Goal: Information Seeking & Learning: Learn about a topic

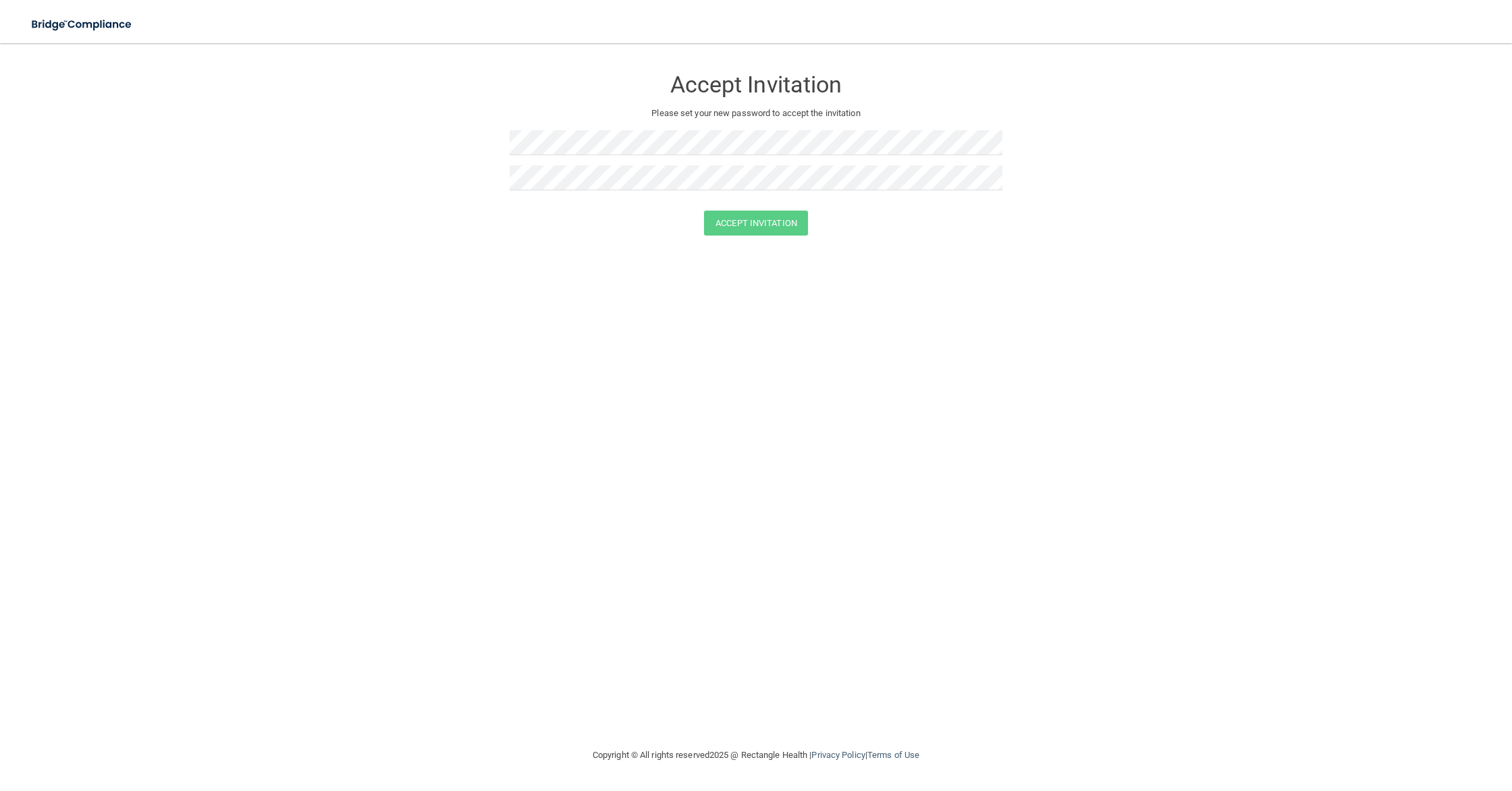
click at [610, 129] on div "Accept Invitation Please set your new password to accept the invitation" at bounding box center [756, 134] width 493 height 154
click at [536, 266] on div "Accept Invitation Please set your new password to accept the invitation Accept …" at bounding box center [756, 396] width 1458 height 677
click at [540, 244] on form "Accept Invitation Please set your new password to accept the invitation Accept …" at bounding box center [756, 155] width 1458 height 195
click at [728, 224] on button "Accept Invitation" at bounding box center [755, 224] width 104 height 25
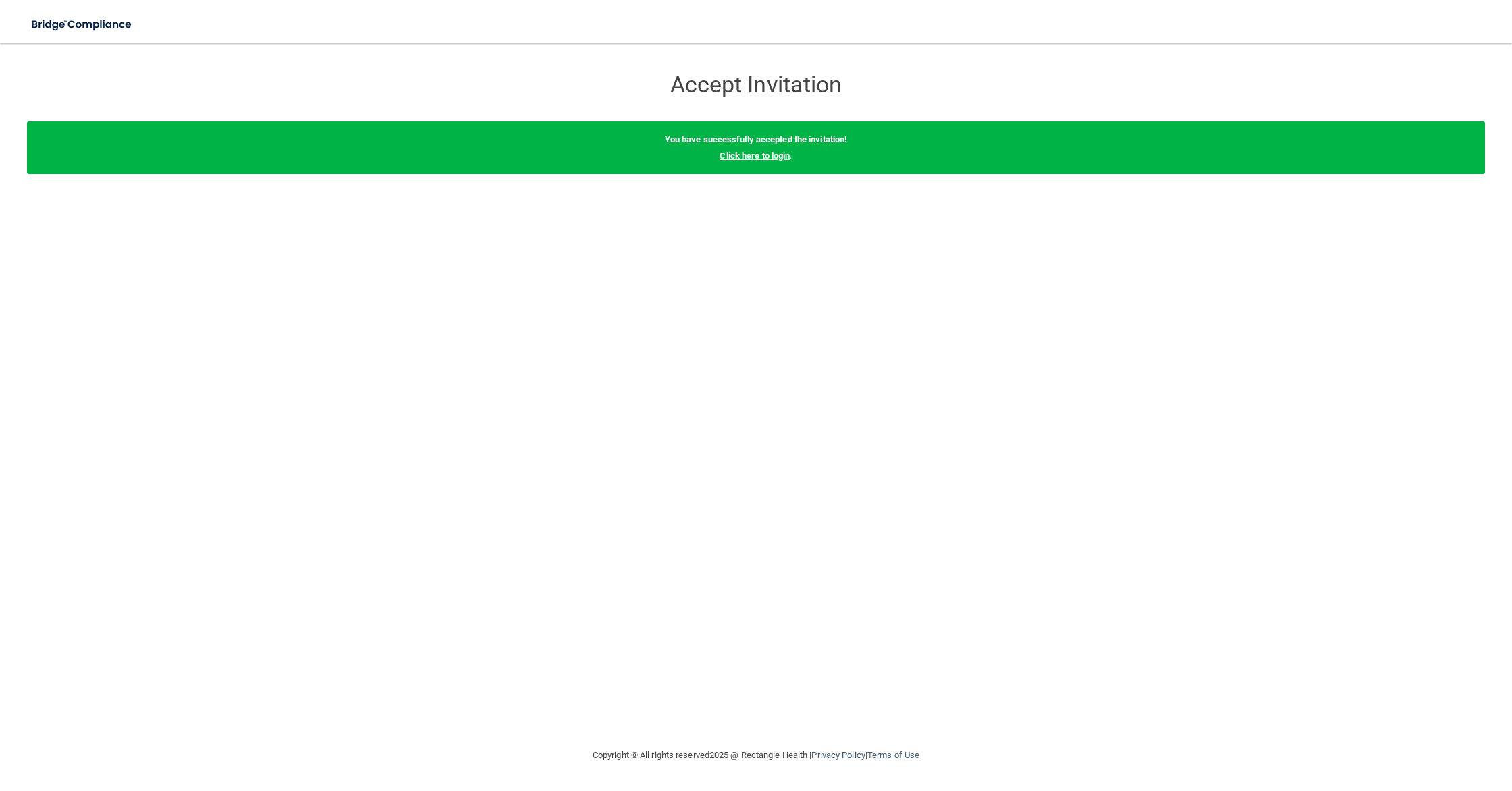
click at [750, 153] on link "Click here to login" at bounding box center [754, 155] width 71 height 10
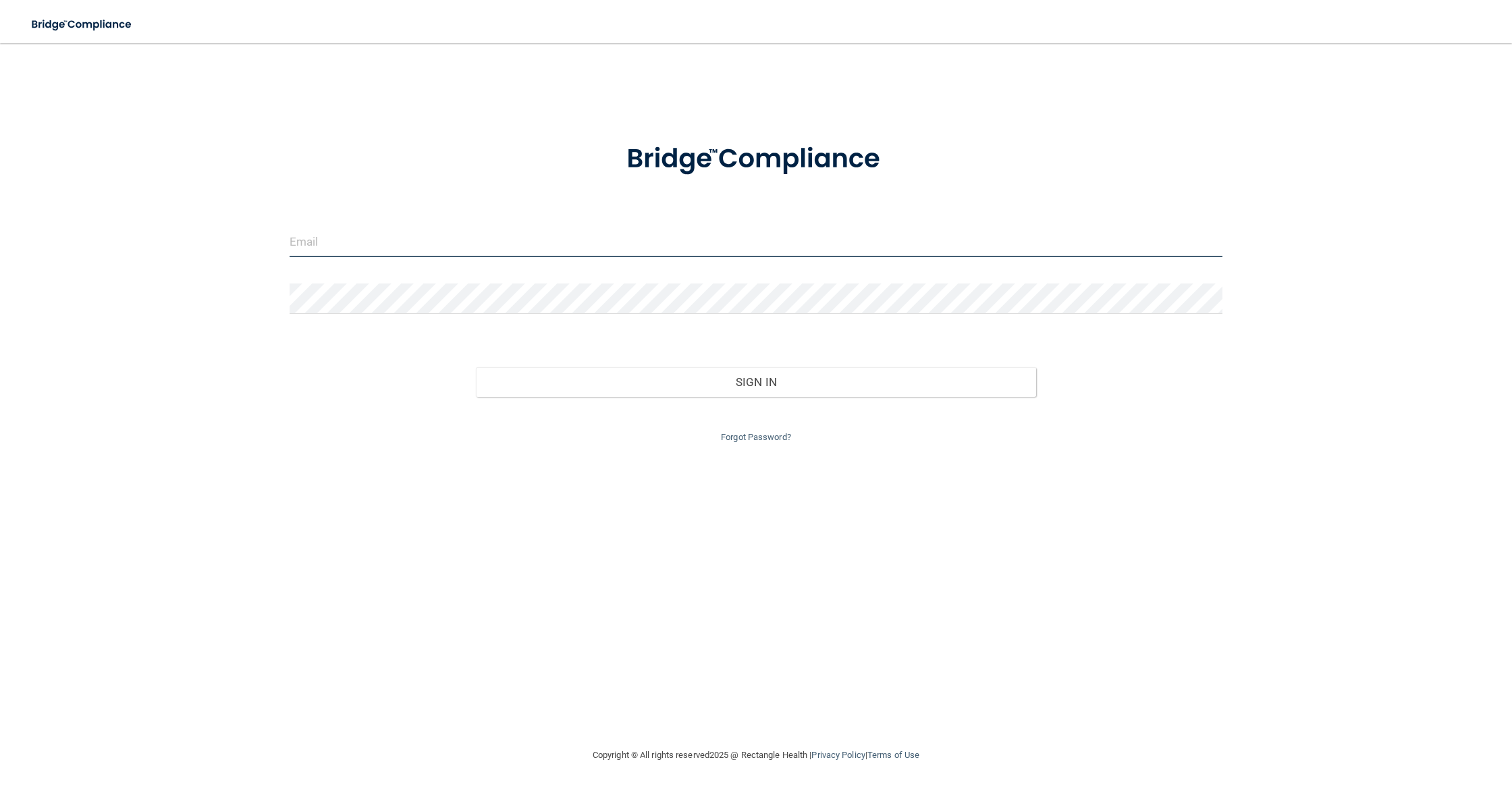
click at [308, 244] on input "email" at bounding box center [755, 242] width 933 height 30
type input "[EMAIL_ADDRESS][DOMAIN_NAME]"
click at [476, 367] on button "Sign In" at bounding box center [756, 381] width 559 height 29
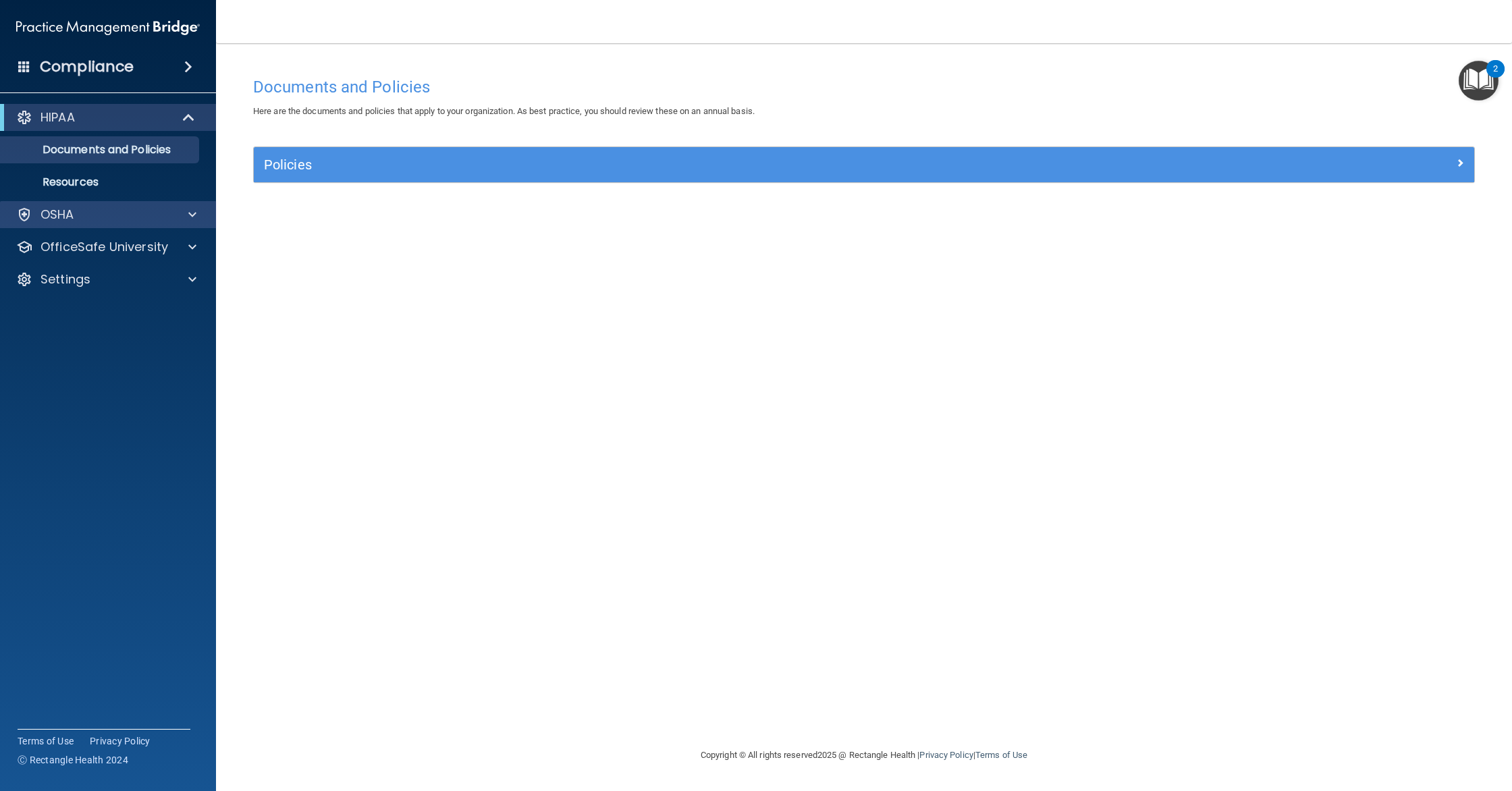
click at [95, 204] on div "OSHA" at bounding box center [108, 215] width 216 height 27
click at [197, 208] on div at bounding box center [190, 215] width 34 height 16
click at [195, 209] on span at bounding box center [193, 215] width 8 height 16
click at [194, 248] on span at bounding box center [193, 247] width 8 height 16
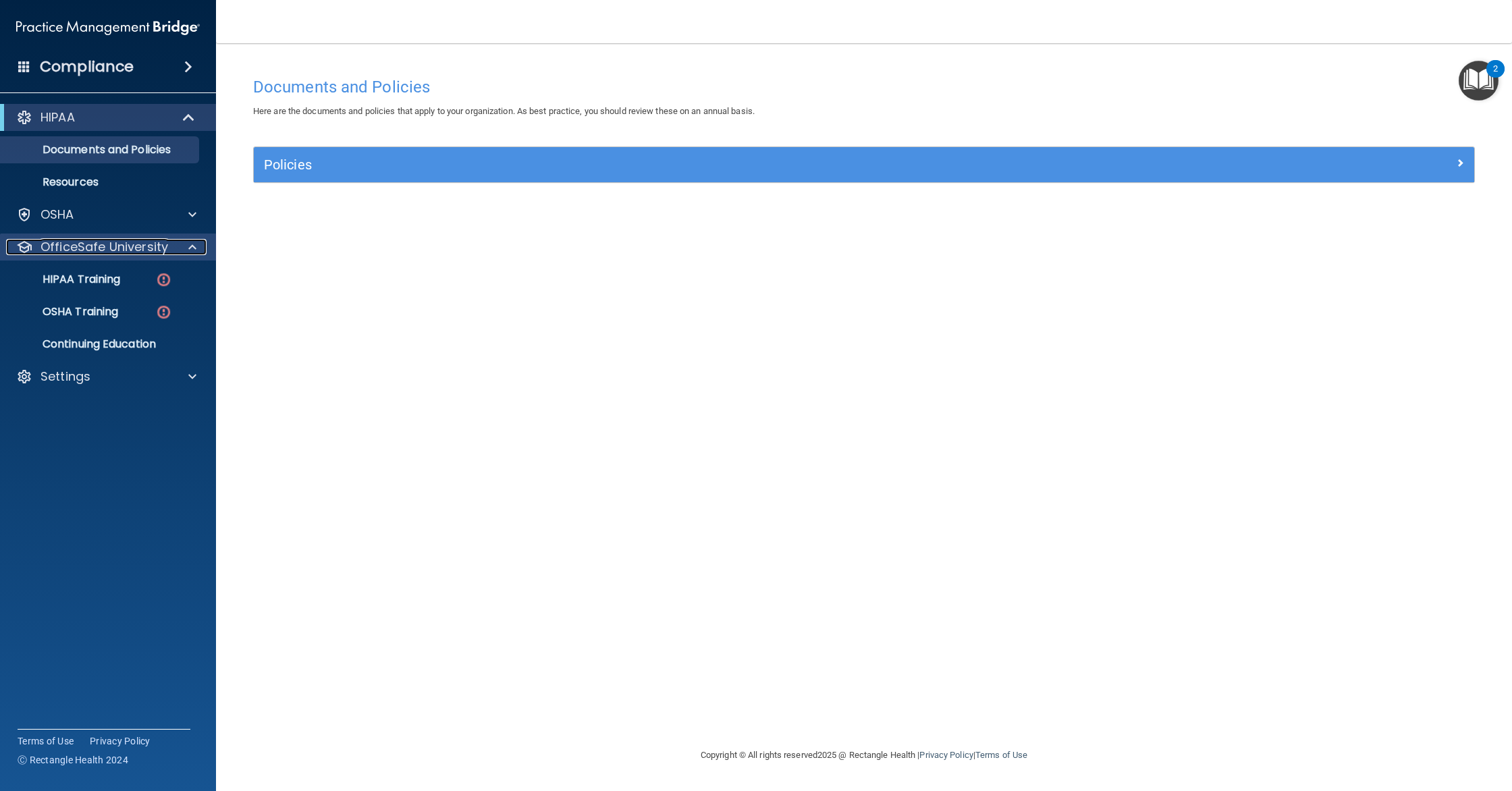
click at [194, 248] on span at bounding box center [193, 247] width 8 height 16
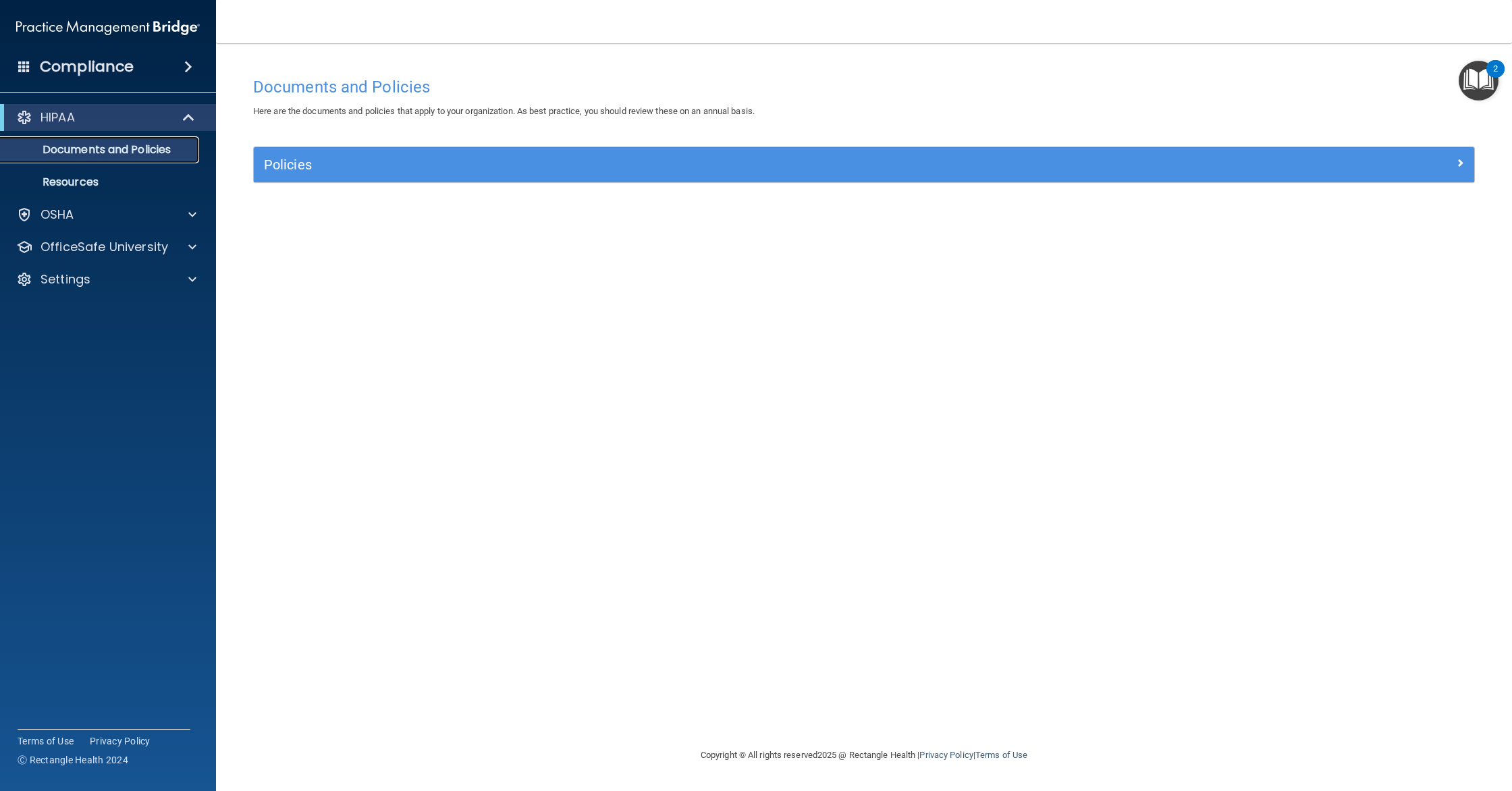
click at [115, 147] on p "Documents and Policies" at bounding box center [101, 150] width 185 height 13
click at [97, 172] on link "Resources" at bounding box center [93, 182] width 212 height 27
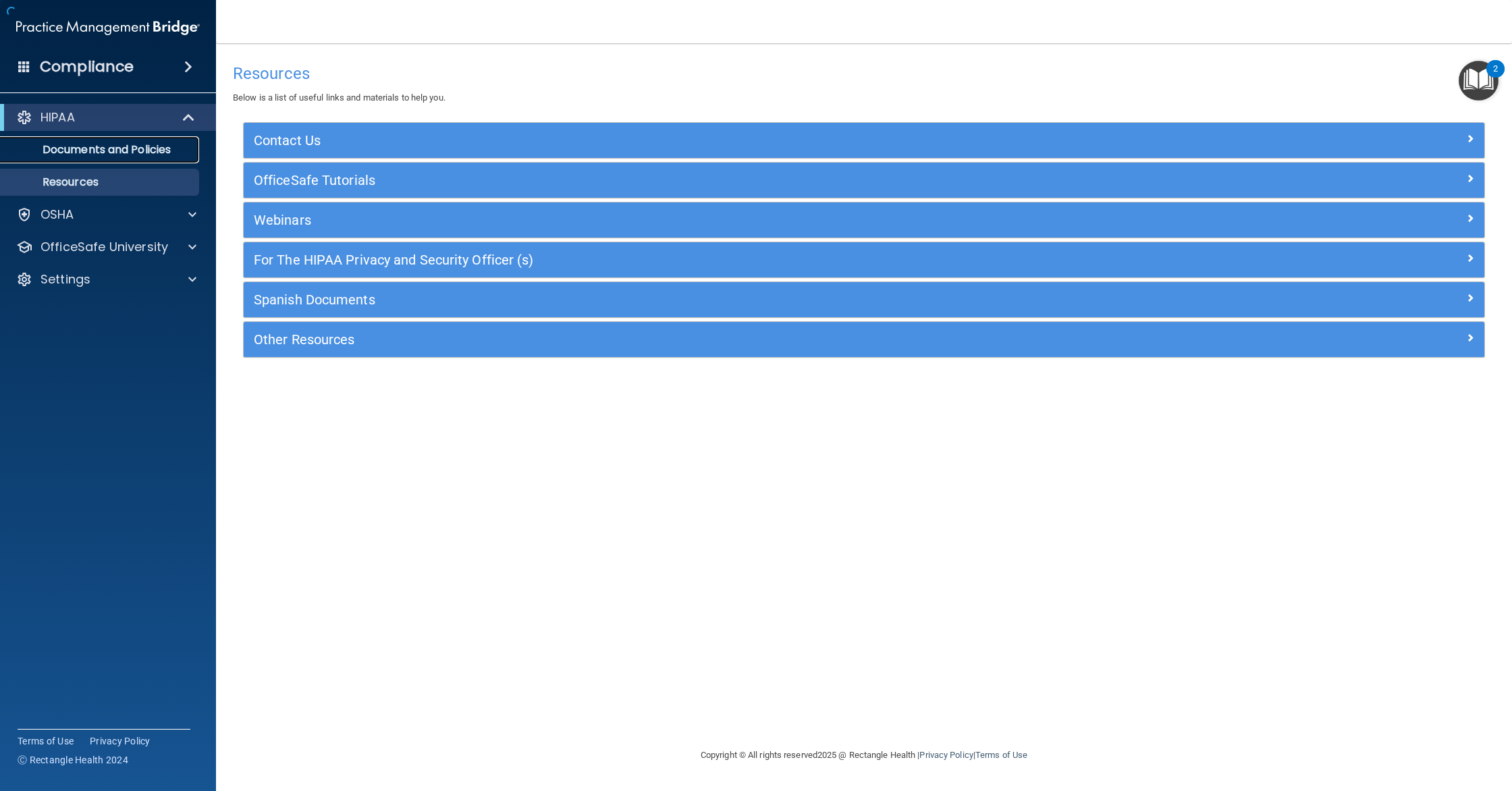
click at [105, 155] on p "Documents and Policies" at bounding box center [101, 150] width 185 height 13
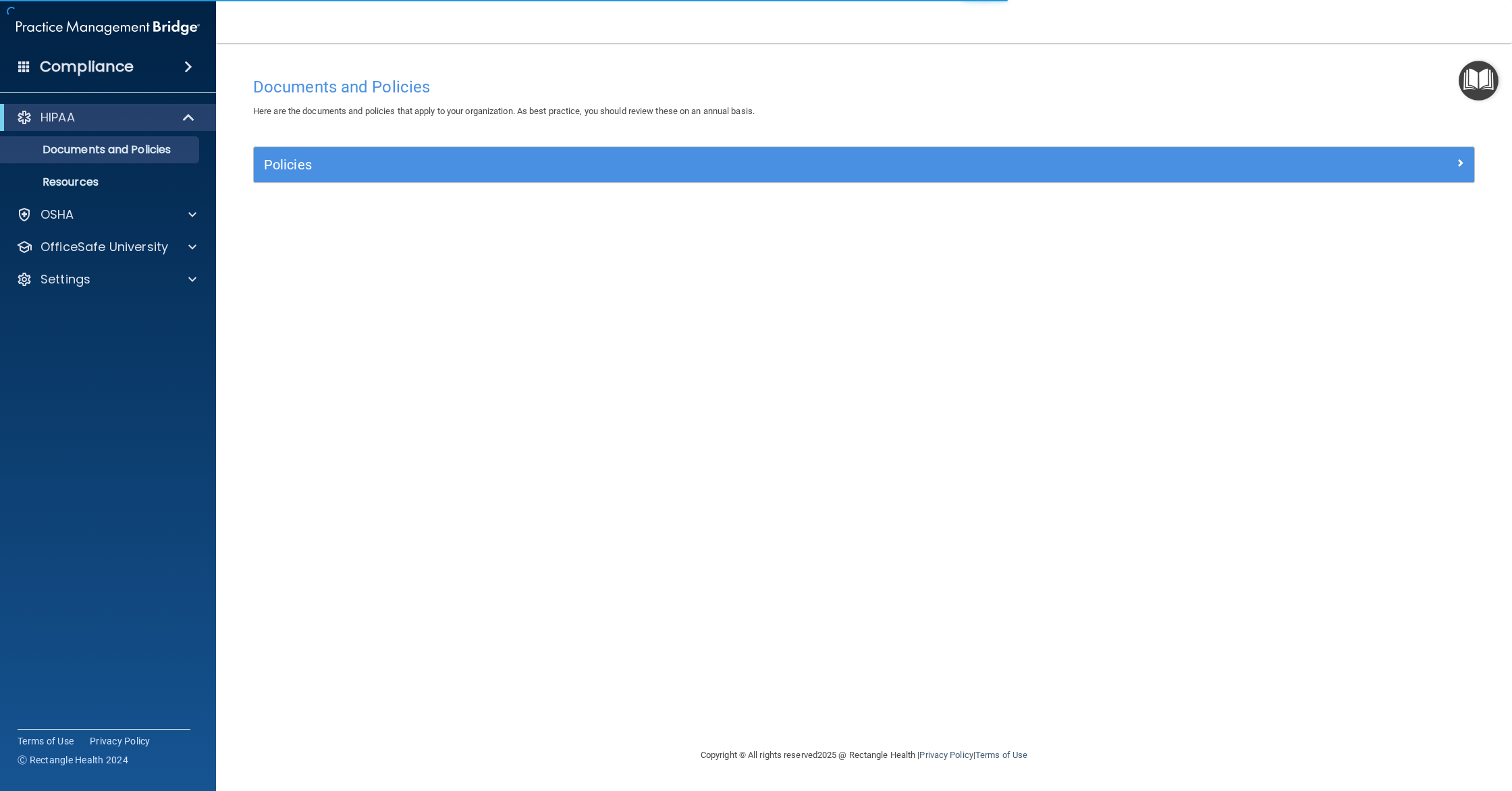
click at [88, 47] on div "Compliance" at bounding box center [108, 40] width 189 height 82
click at [98, 64] on h4 "Compliance" at bounding box center [86, 67] width 94 height 19
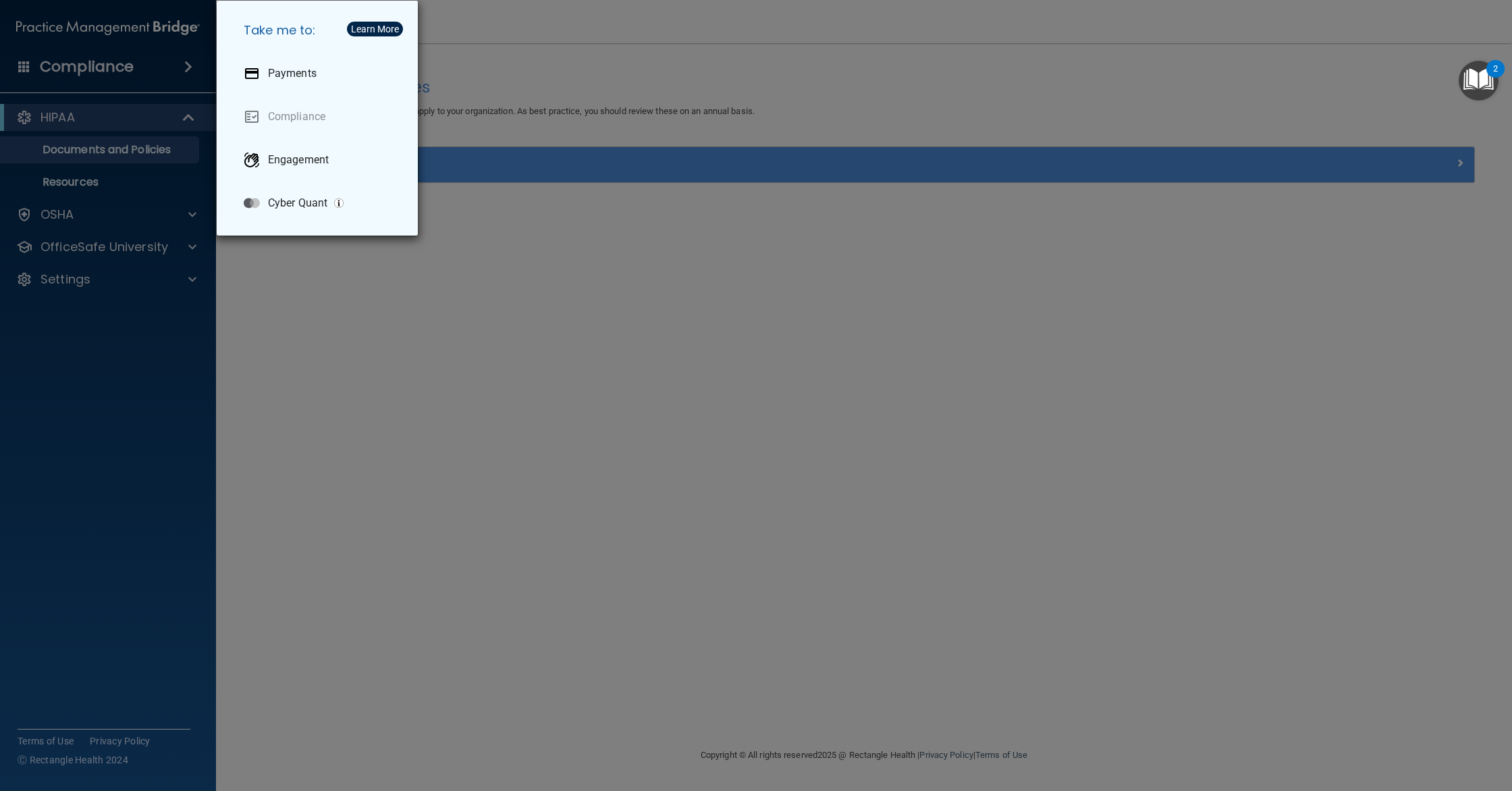
click at [362, 334] on div "Take me to: Payments Compliance Engagement Cyber Quant" at bounding box center [756, 396] width 1512 height 791
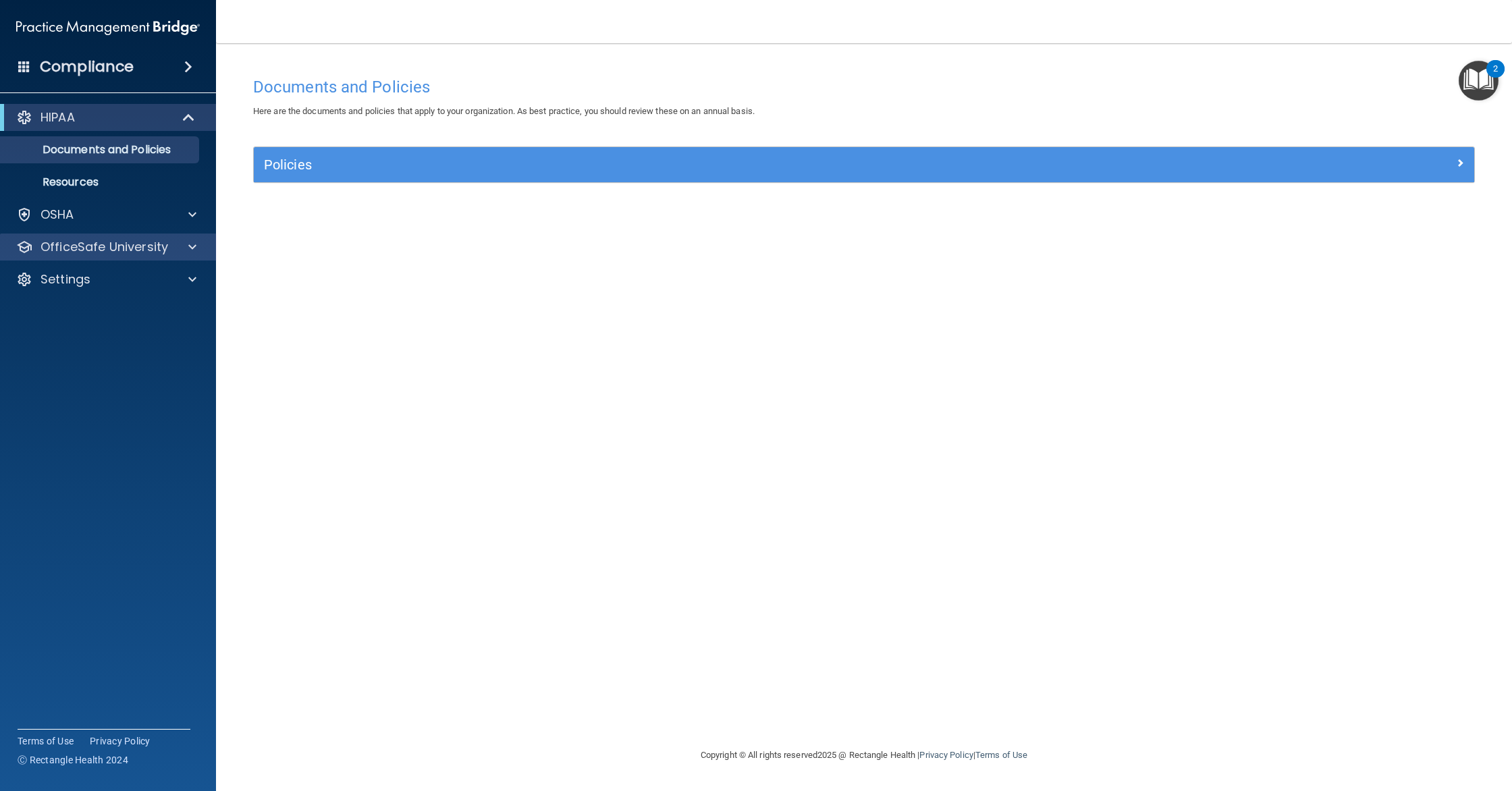
click at [174, 258] on div "OfficeSafe University" at bounding box center [108, 247] width 216 height 27
click at [187, 246] on div at bounding box center [190, 247] width 34 height 16
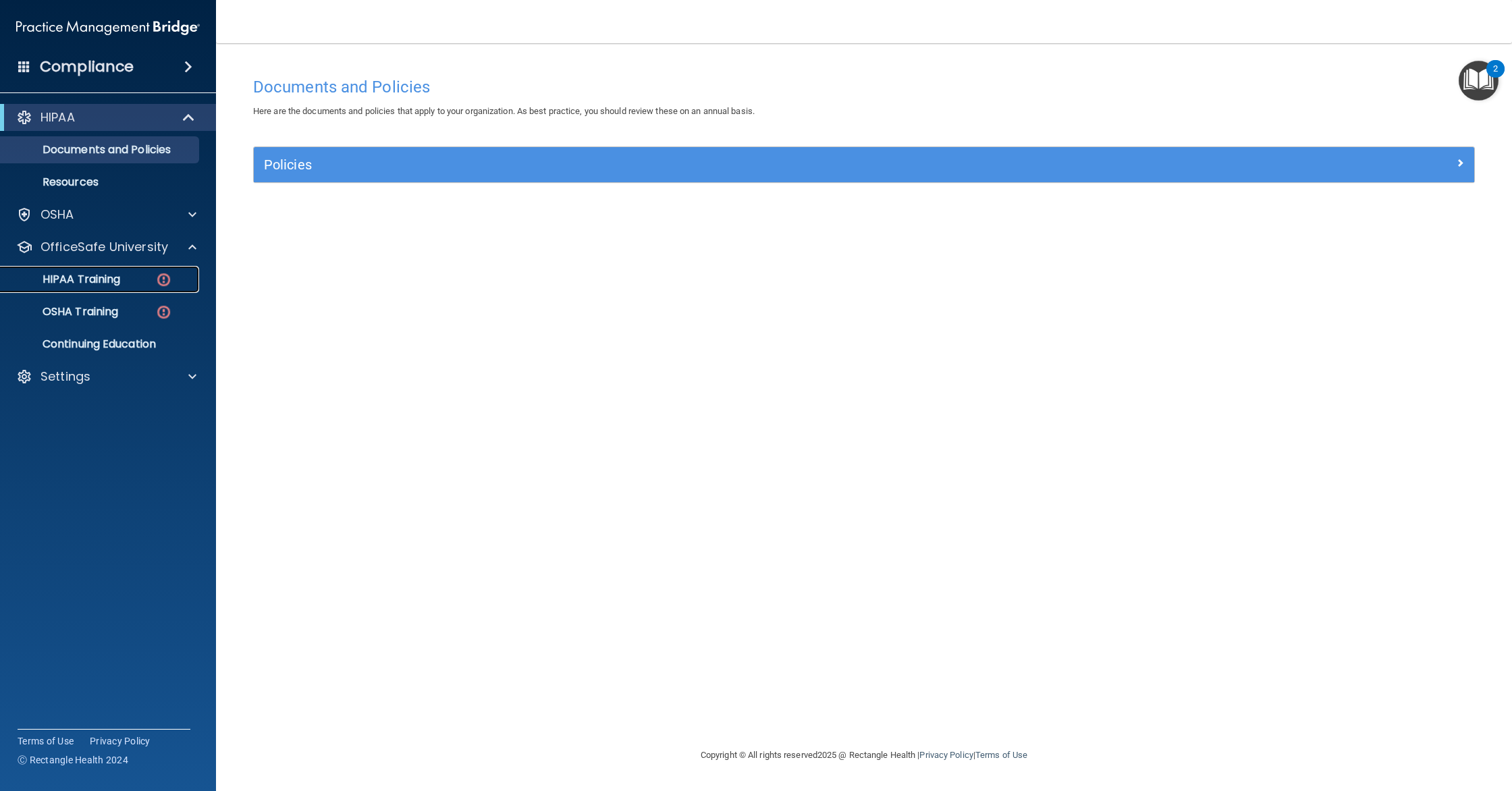
click at [120, 278] on p "HIPAA Training" at bounding box center [64, 279] width 112 height 13
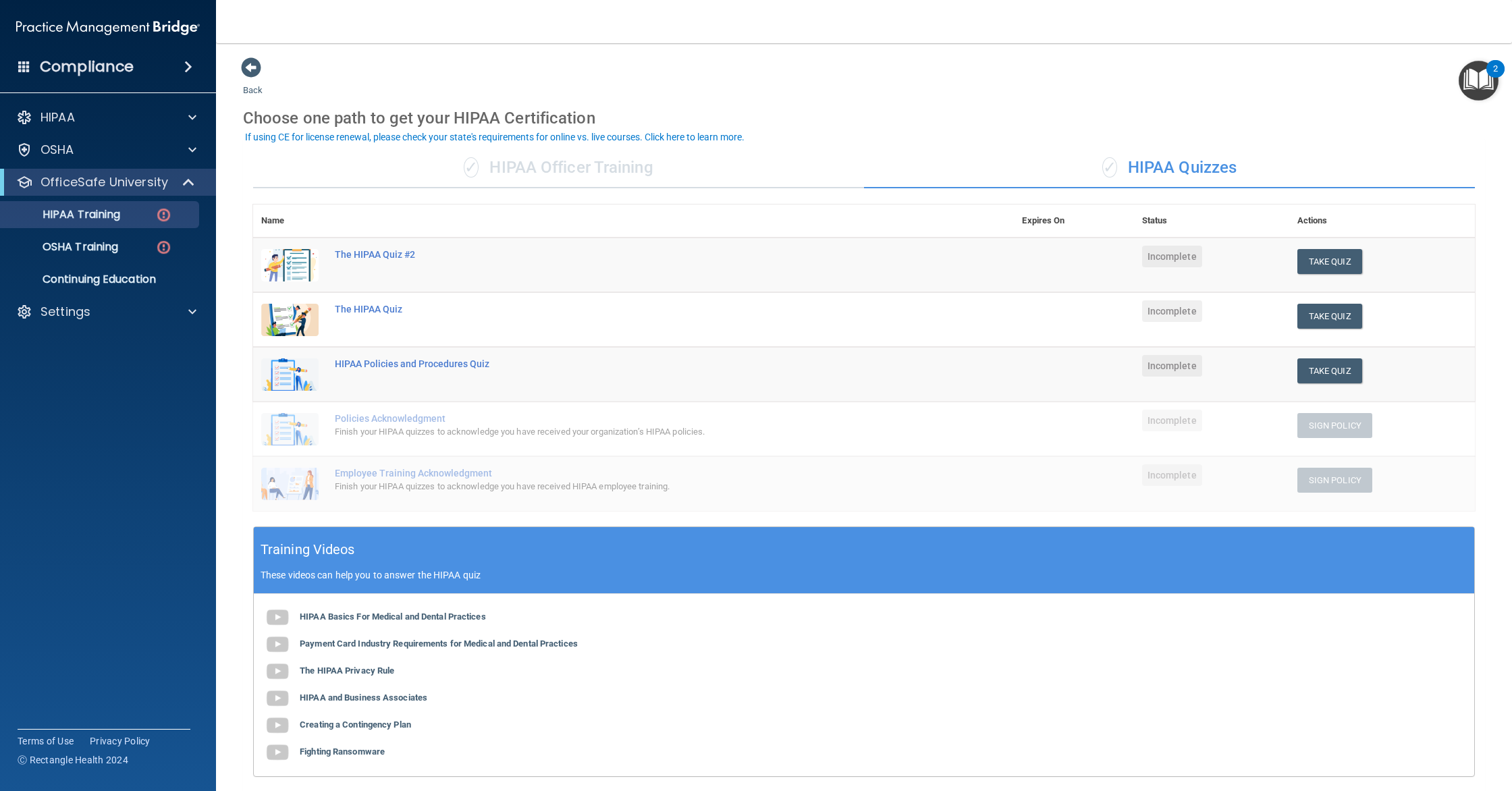
click at [583, 148] on div "✓ HIPAA Officer Training" at bounding box center [558, 168] width 611 height 40
click at [89, 218] on p "HIPAA Training" at bounding box center [64, 214] width 112 height 13
click at [578, 171] on div "✓ HIPAA Officer Training" at bounding box center [558, 168] width 611 height 40
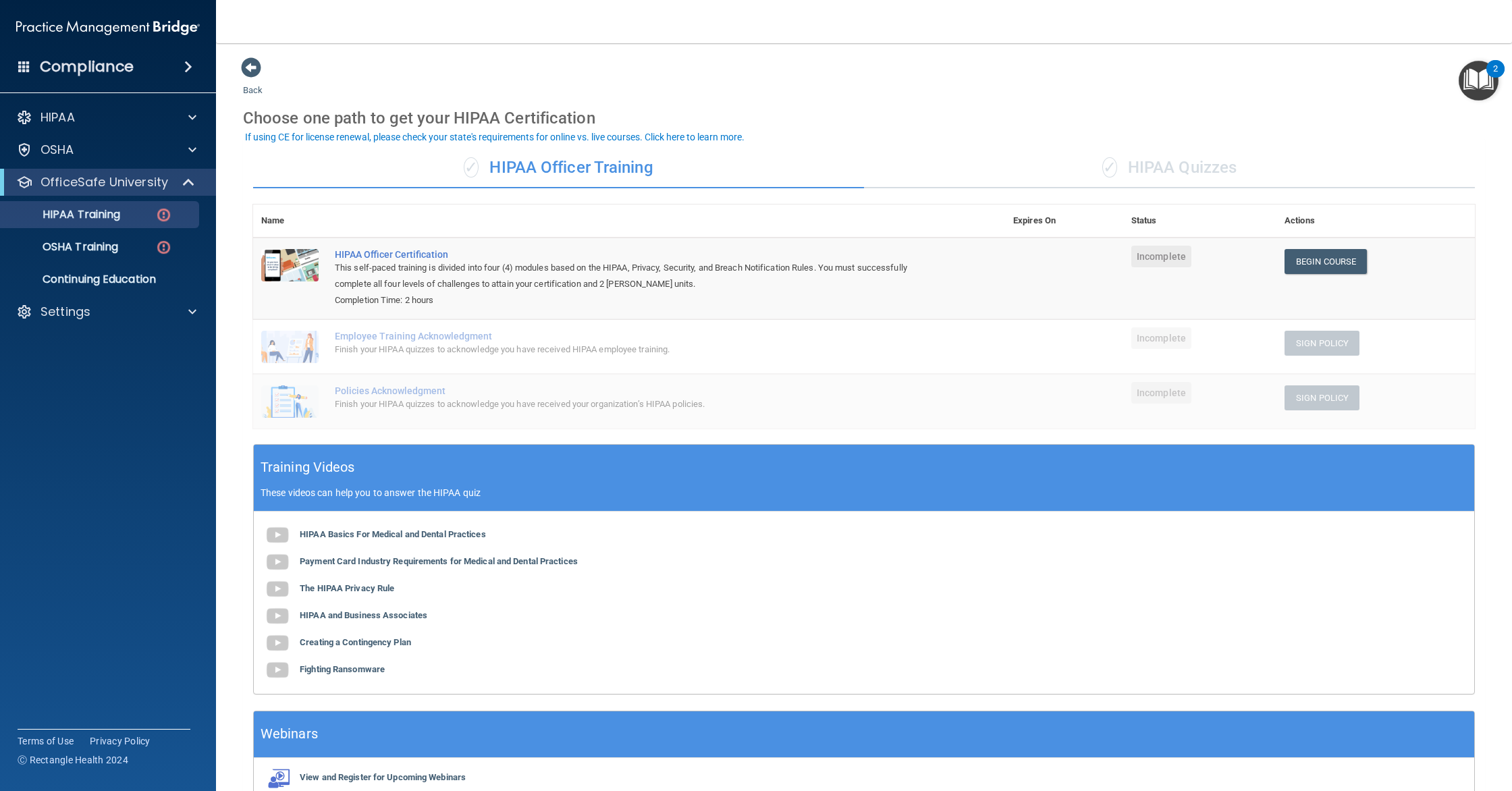
click at [1068, 180] on div "✓ HIPAA Quizzes" at bounding box center [1169, 168] width 611 height 40
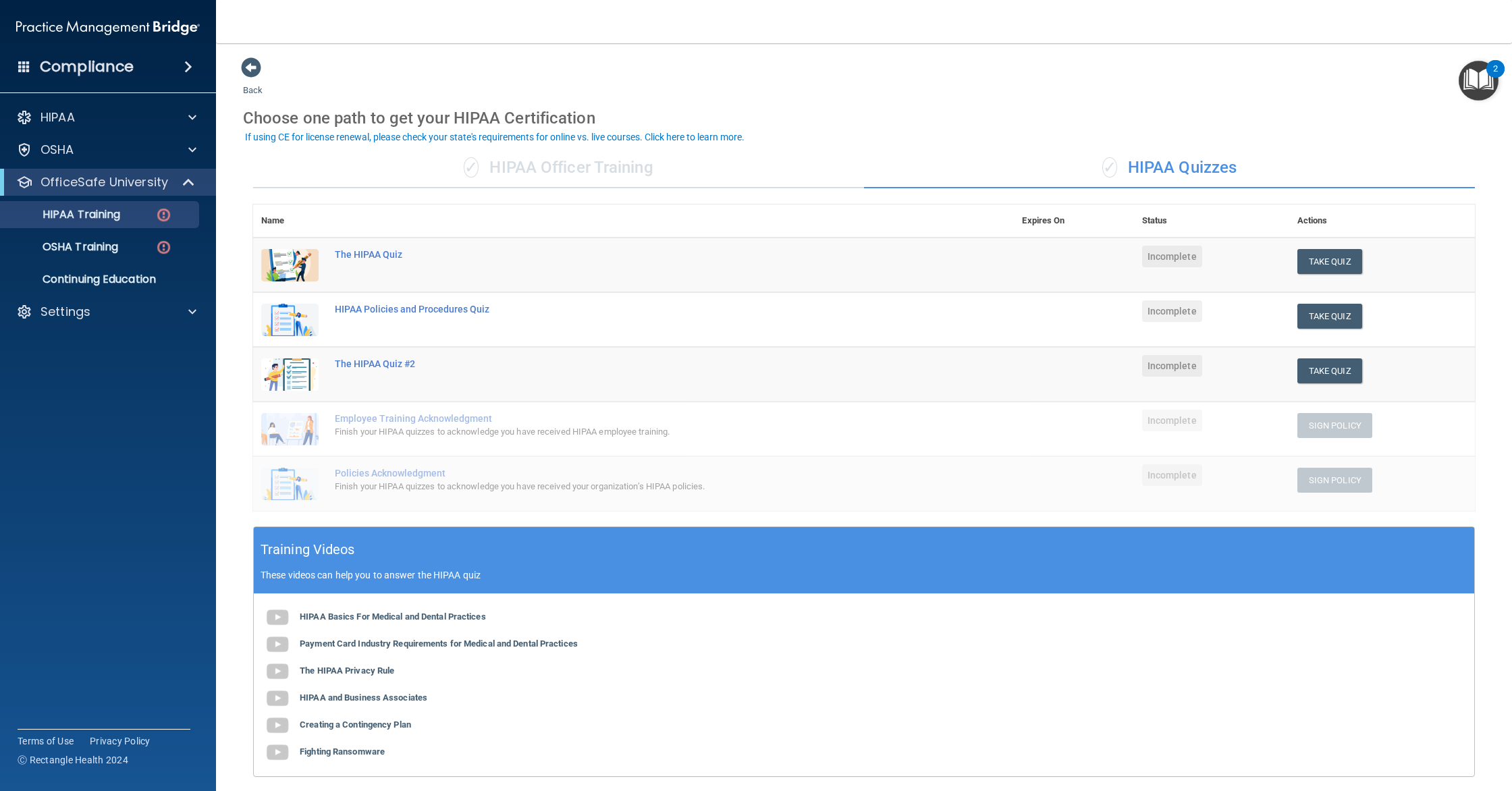
click at [510, 164] on div "✓ HIPAA Officer Training" at bounding box center [558, 168] width 611 height 40
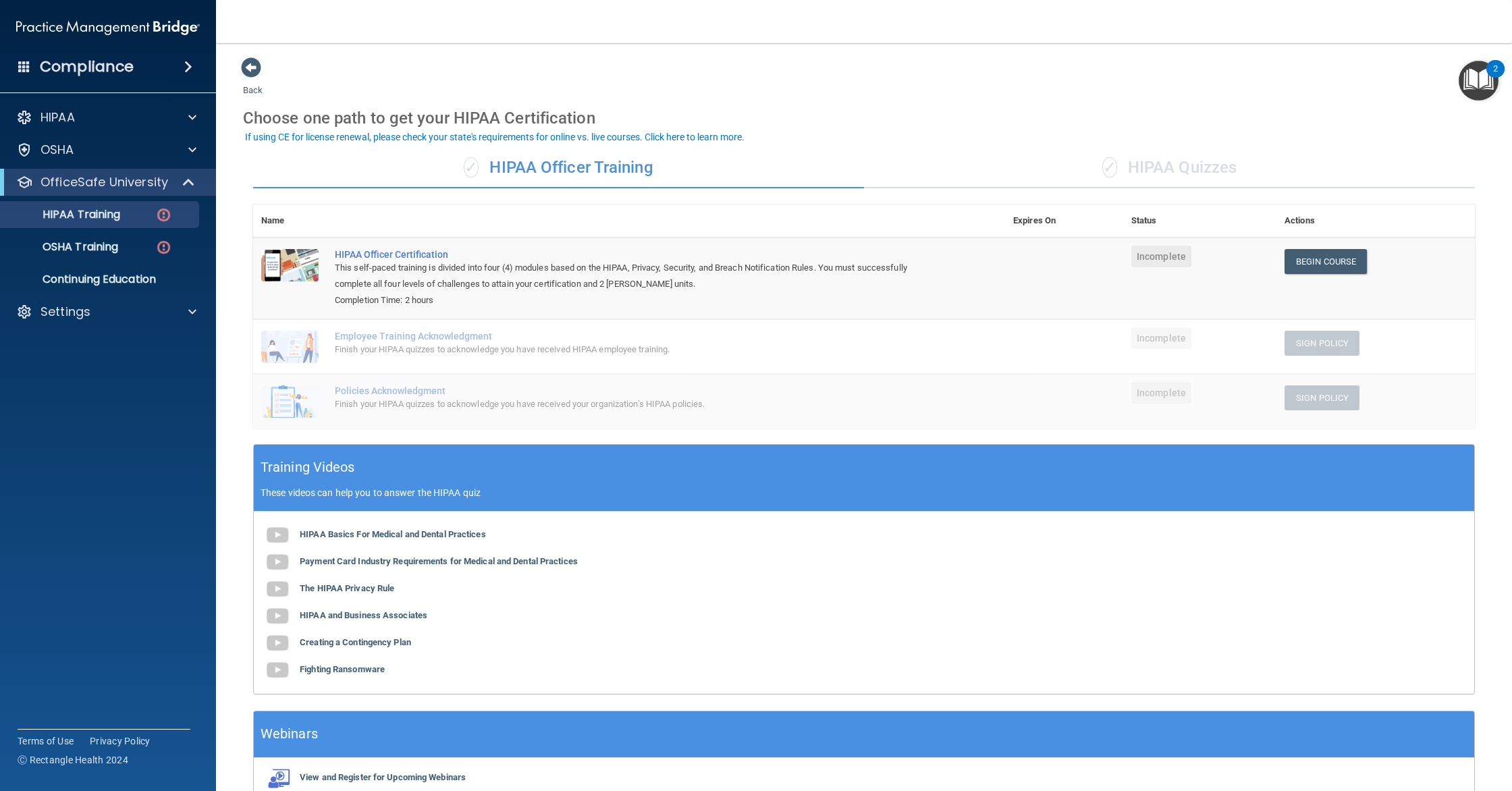
click at [1486, 89] on img "Open Resource Center, 2 new notifications" at bounding box center [1479, 81] width 40 height 40
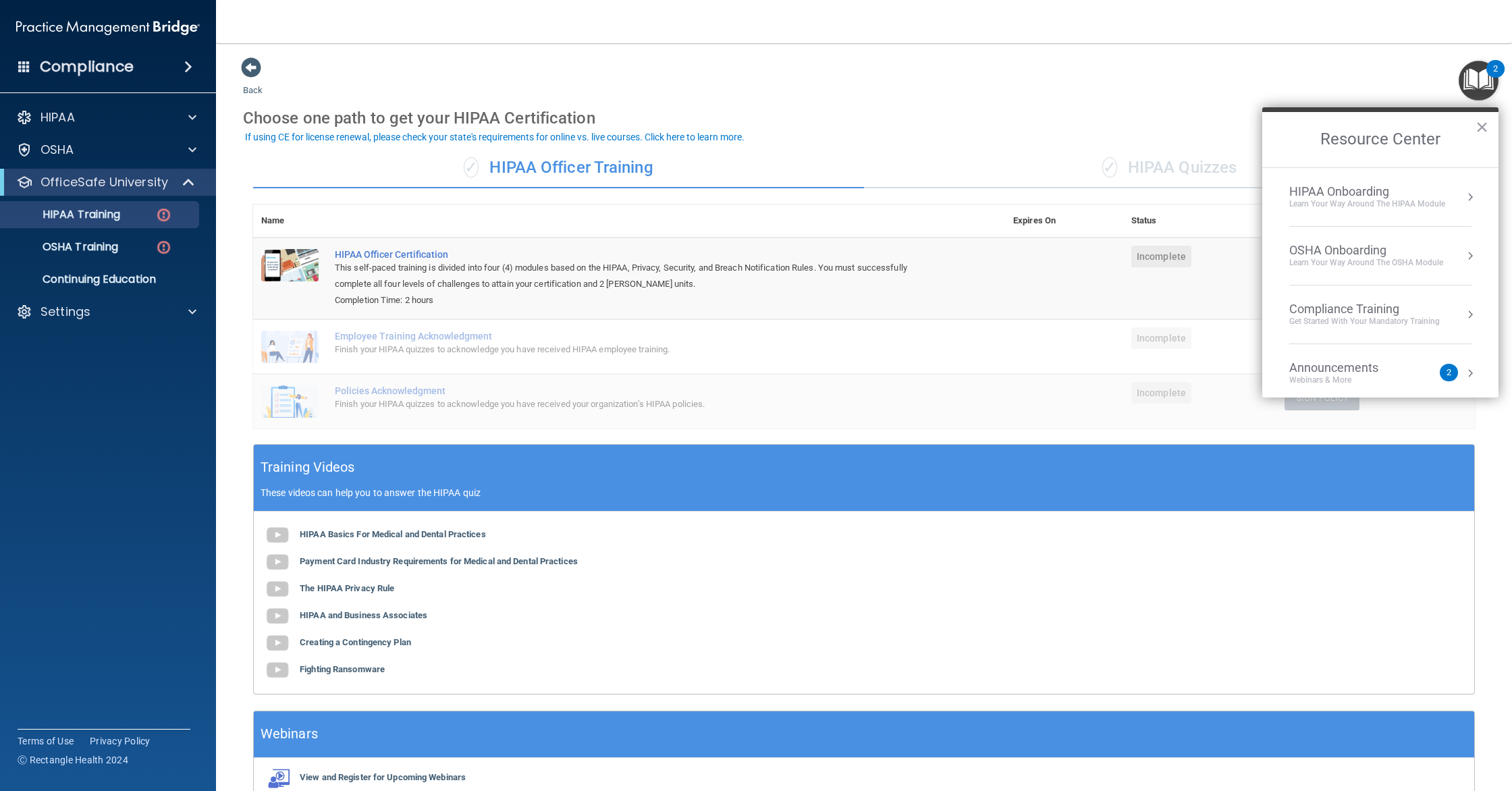
drag, startPoint x: 1486, startPoint y: 122, endPoint x: 1436, endPoint y: 129, distance: 50.5
click at [1486, 122] on button "×" at bounding box center [1482, 127] width 13 height 21
